Goal: Information Seeking & Learning: Find specific fact

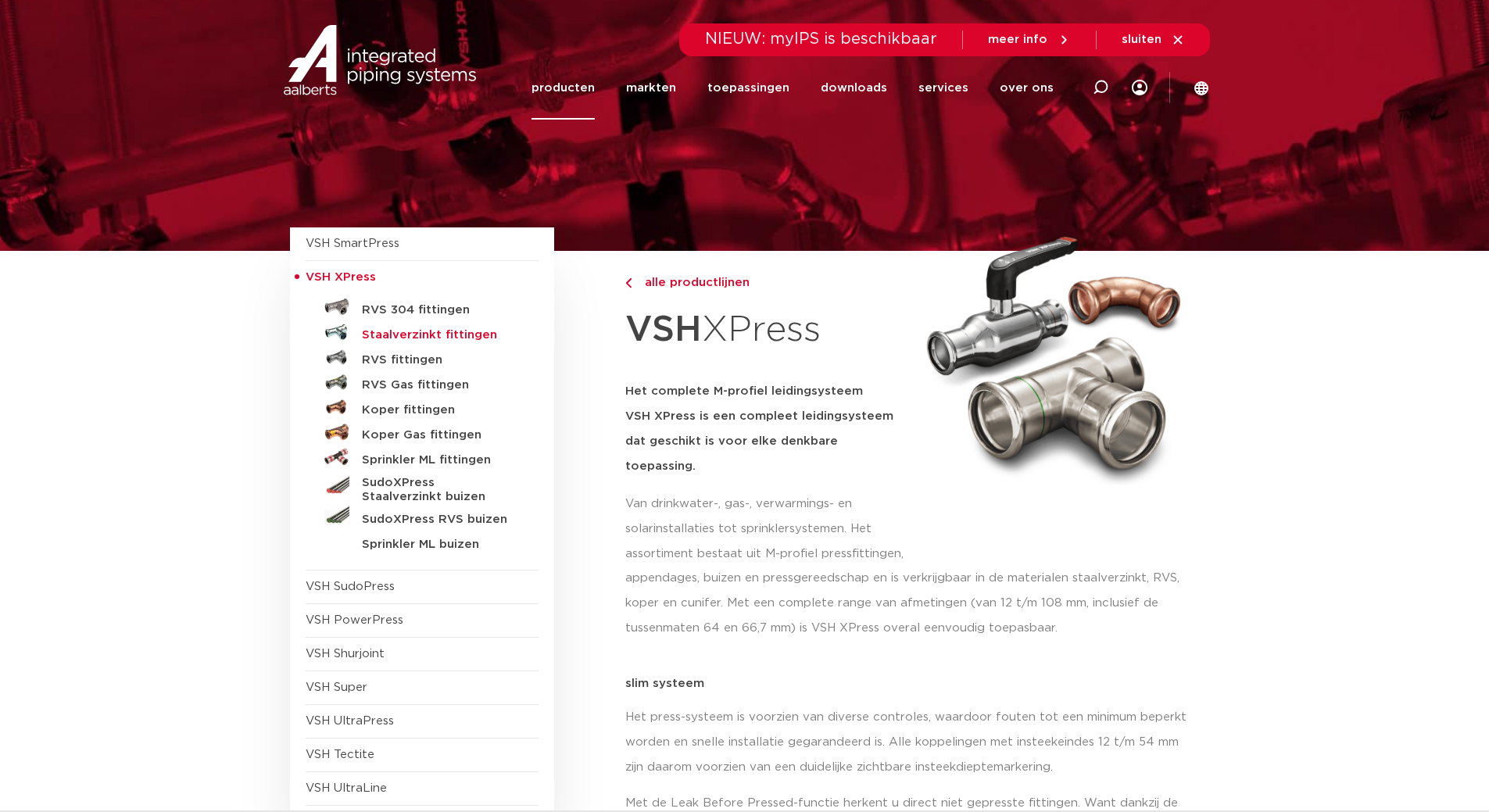
click at [466, 340] on h5 "Staalverzinkt fittingen" at bounding box center [439, 335] width 154 height 14
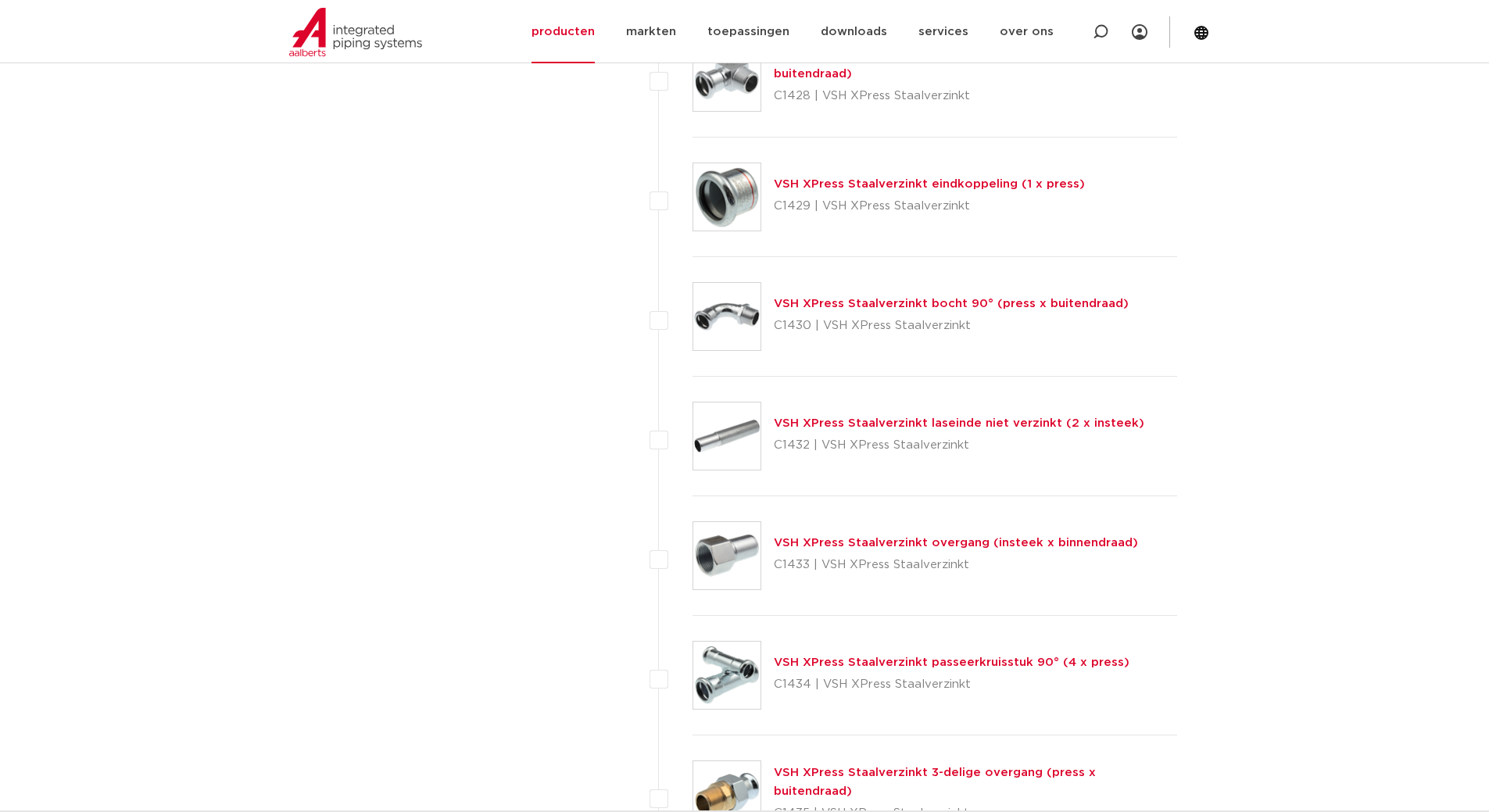
scroll to position [2891, 0]
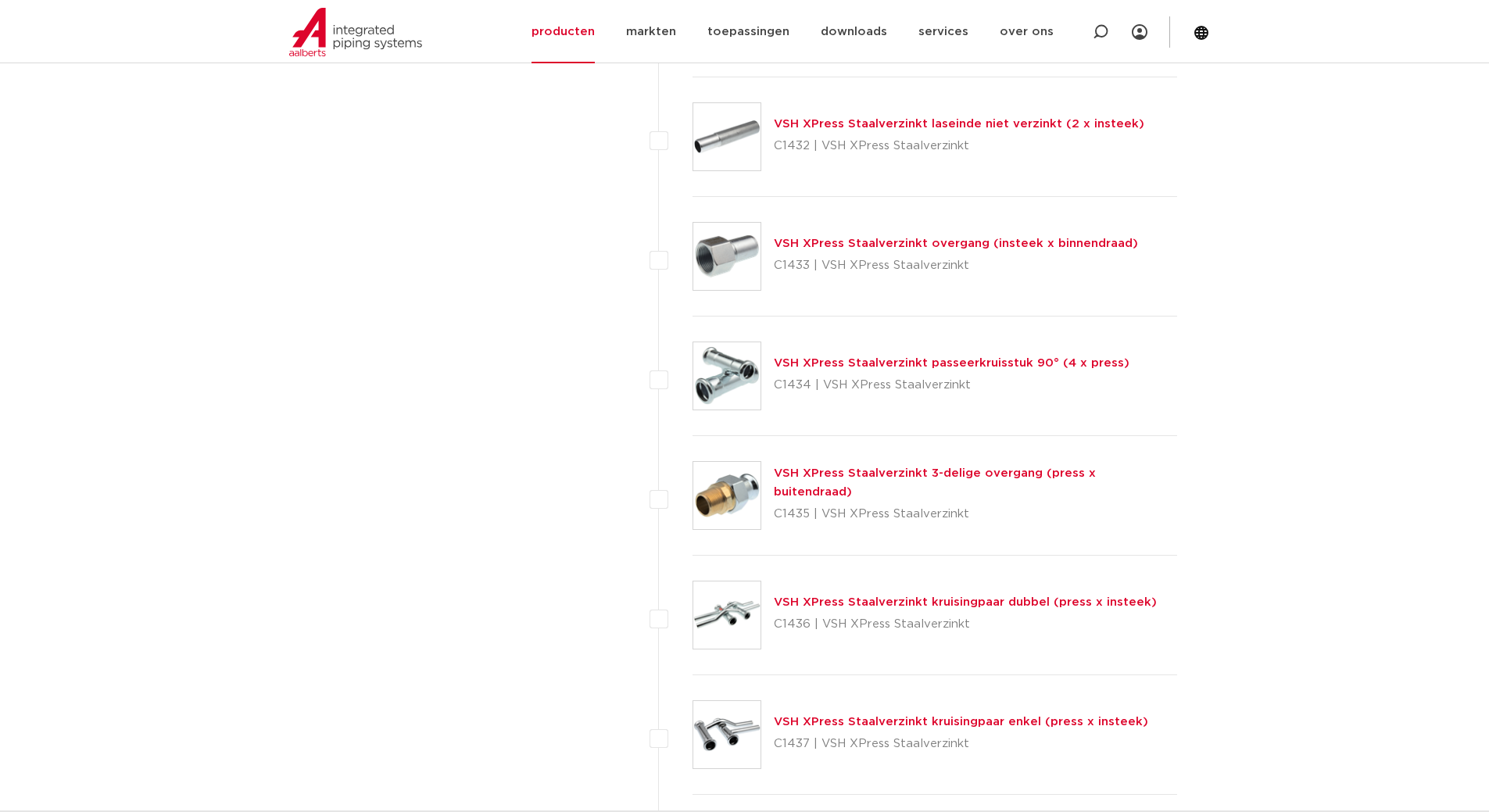
click at [933, 607] on link "VSH XPress Staalverzinkt kruisingpaar dubbel (press x insteek)" at bounding box center [965, 603] width 383 height 12
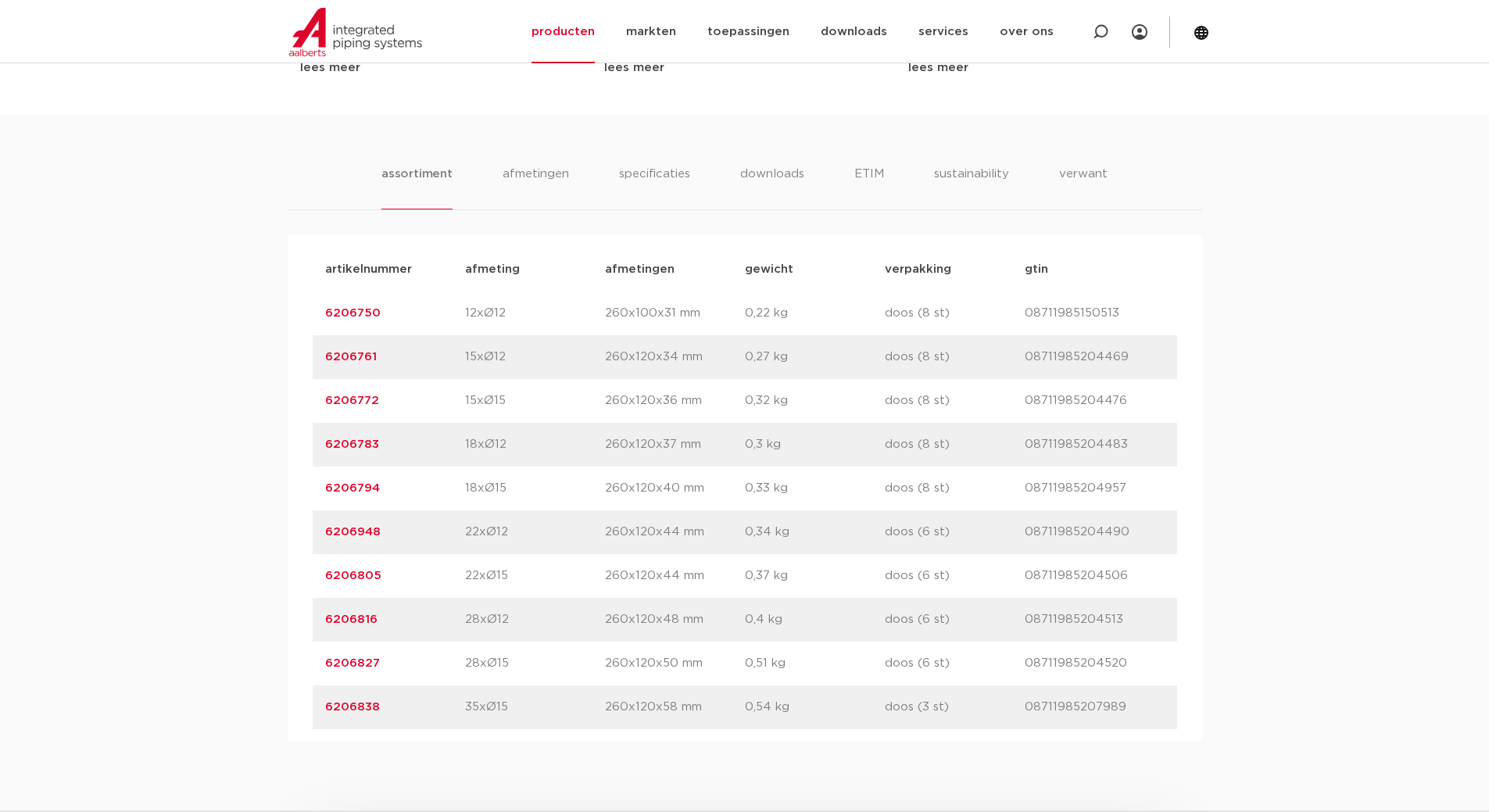
scroll to position [938, 0]
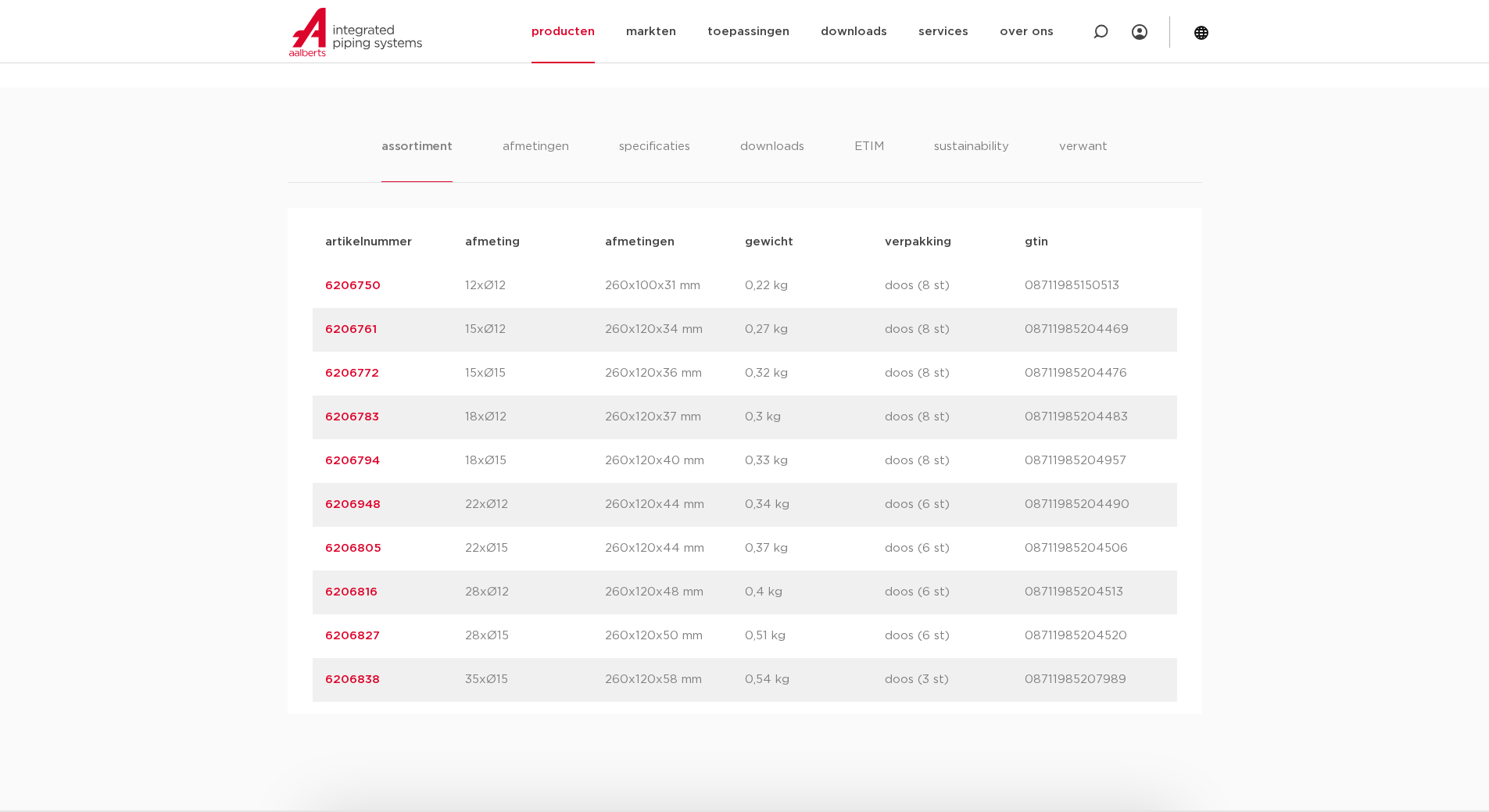
drag, startPoint x: 389, startPoint y: 680, endPoint x: 316, endPoint y: 678, distance: 73.0
click at [316, 678] on div "artikelnummer 6206838 afmeting 35xØ15 [GEOGRAPHIC_DATA] 260x120x58 mm gewicht 0…" at bounding box center [745, 679] width 865 height 44
copy link "6206838"
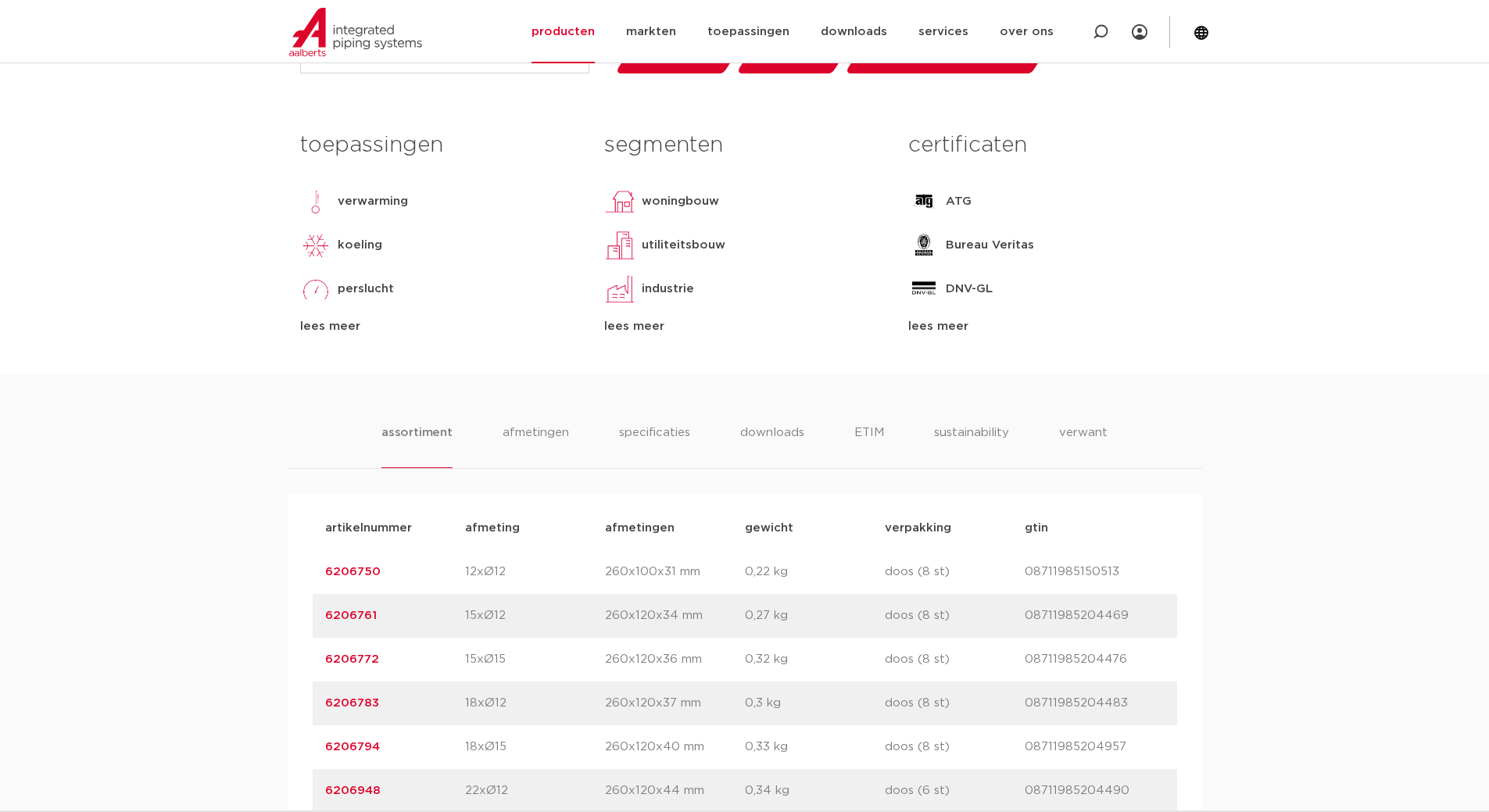
scroll to position [390, 0]
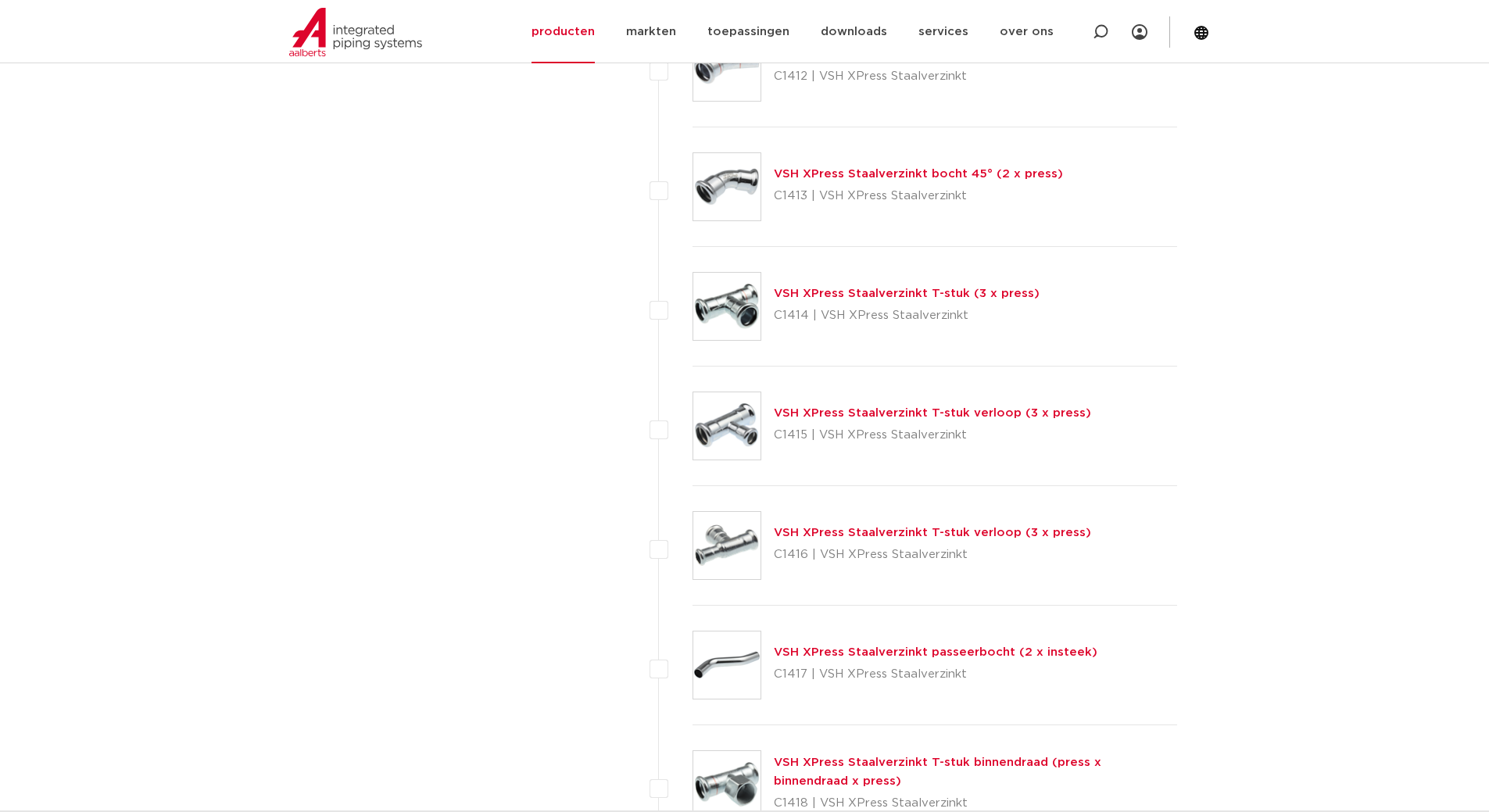
scroll to position [1015, 0]
